Goal: Navigation & Orientation: Find specific page/section

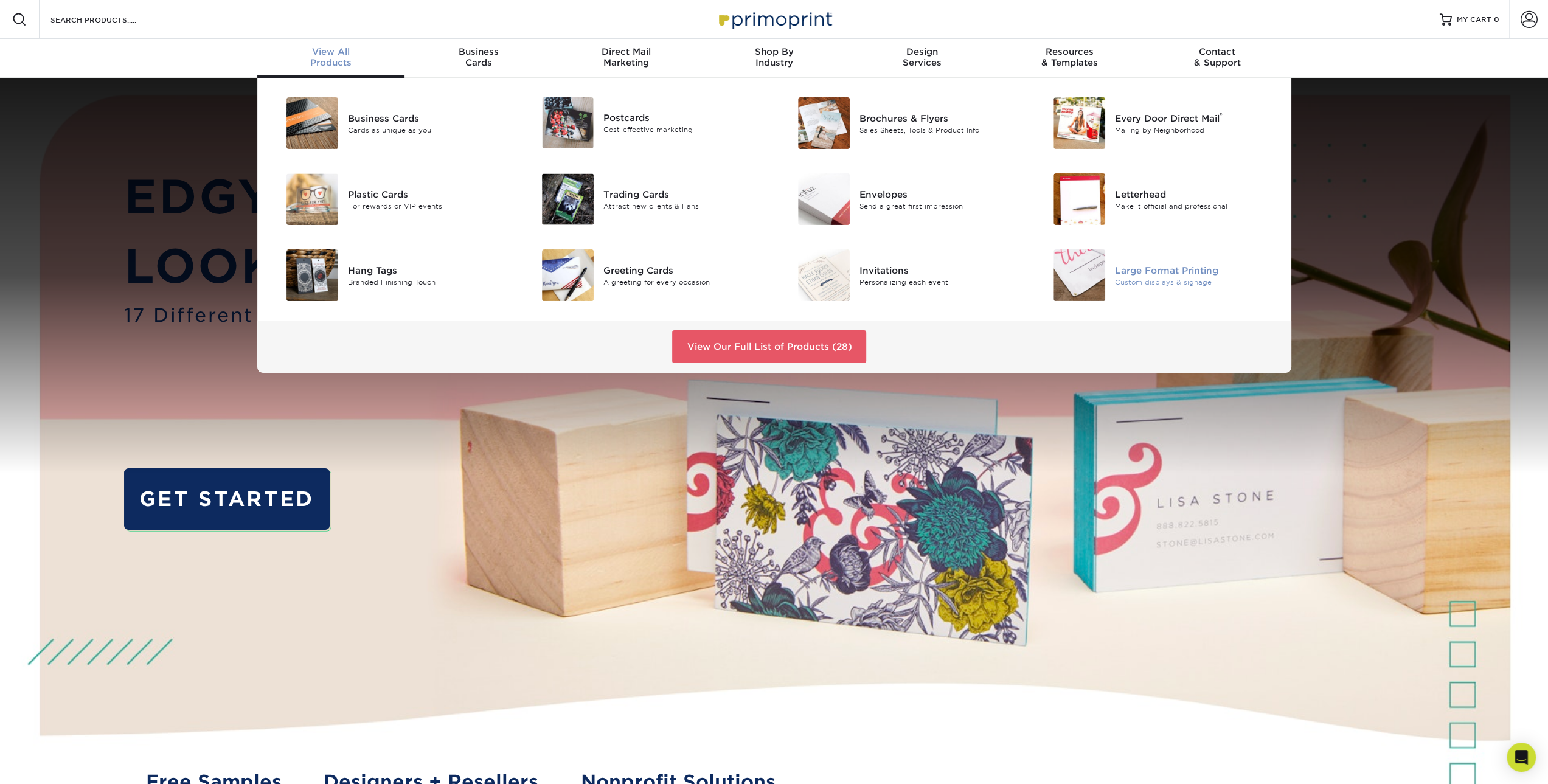
click at [1172, 268] on div "Large Format Printing" at bounding box center [1196, 270] width 161 height 14
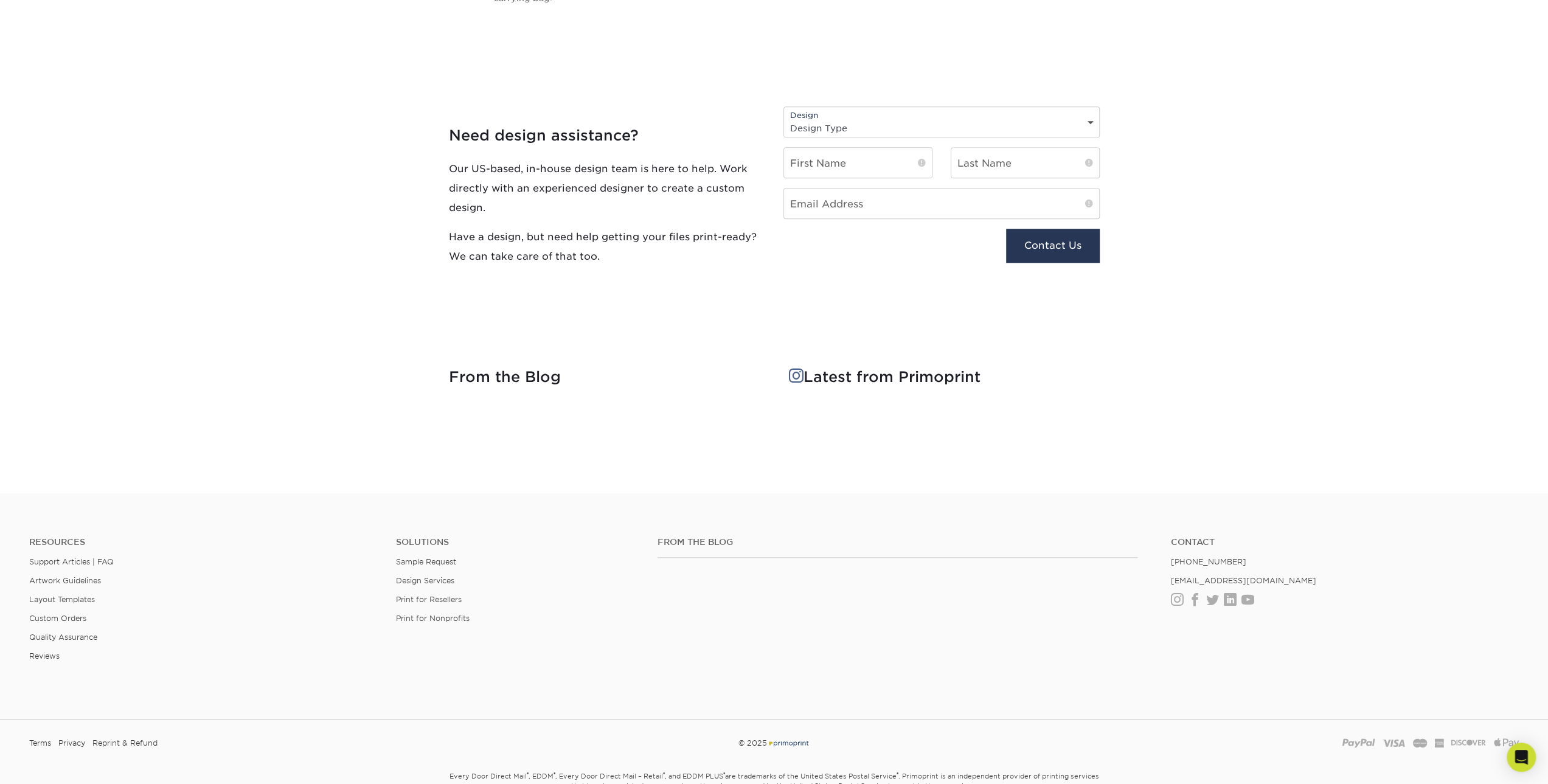
scroll to position [1179, 0]
